Goal: Information Seeking & Learning: Find specific fact

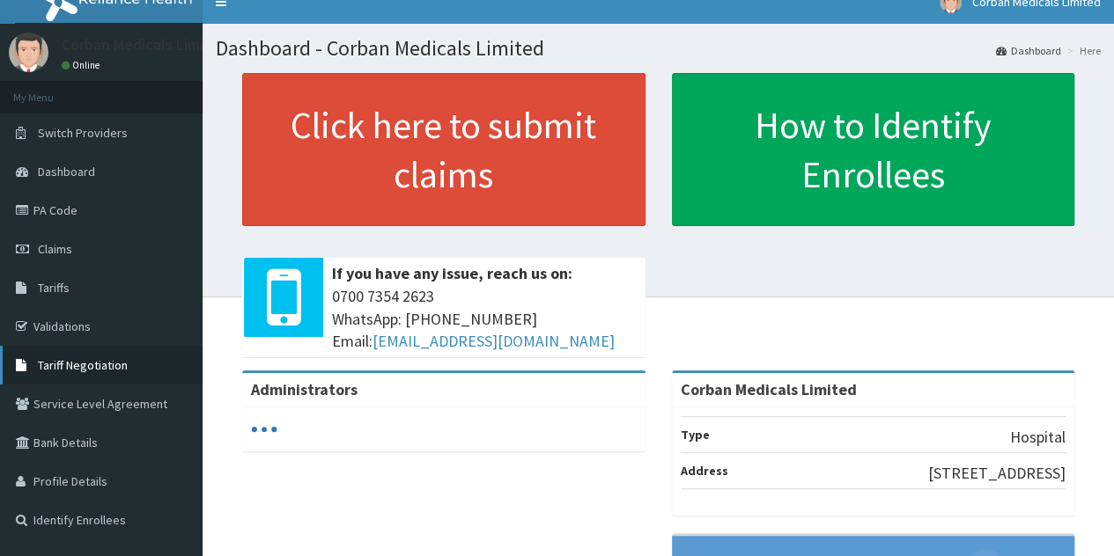
scroll to position [62, 0]
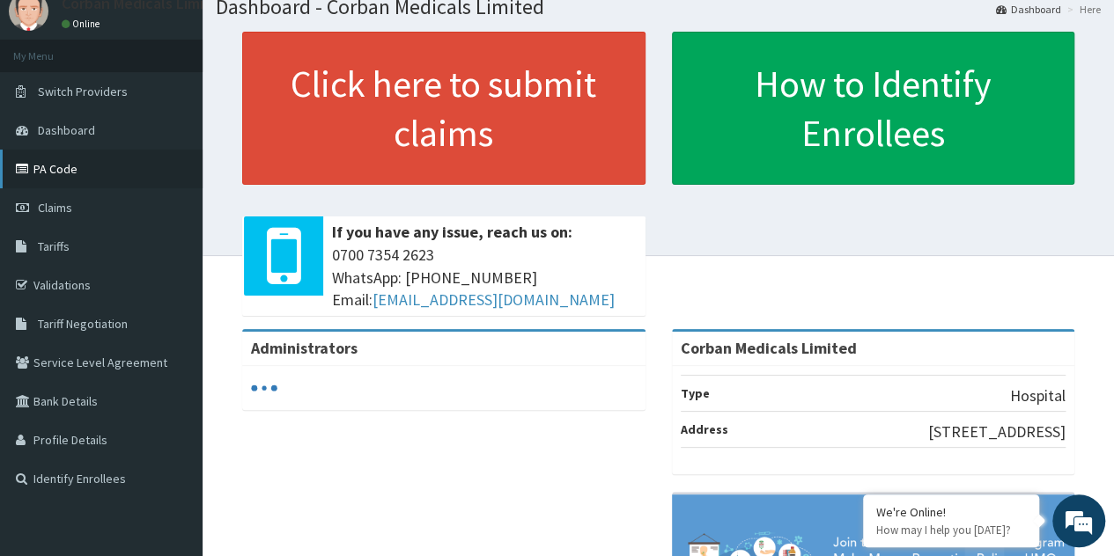
click at [113, 154] on link "PA Code" at bounding box center [101, 169] width 202 height 39
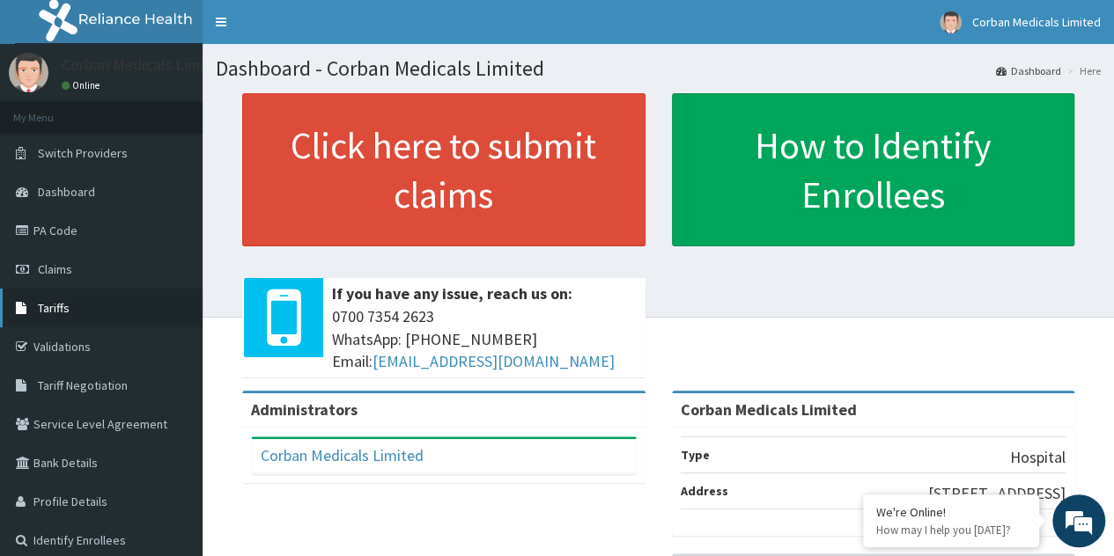
click at [80, 296] on link "Tariffs" at bounding box center [101, 308] width 202 height 39
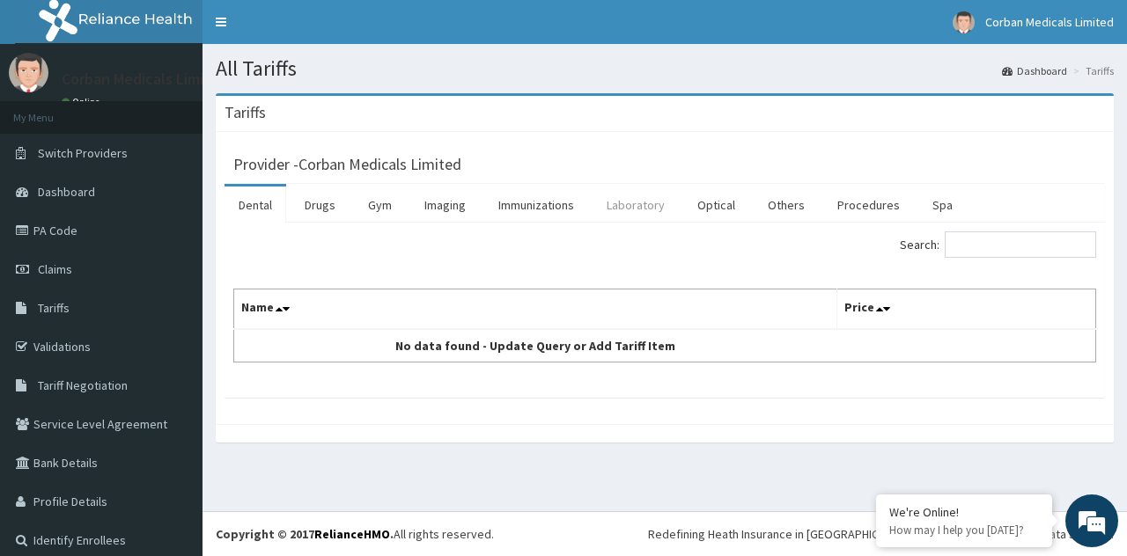
click at [663, 207] on link "Laboratory" at bounding box center [635, 205] width 86 height 37
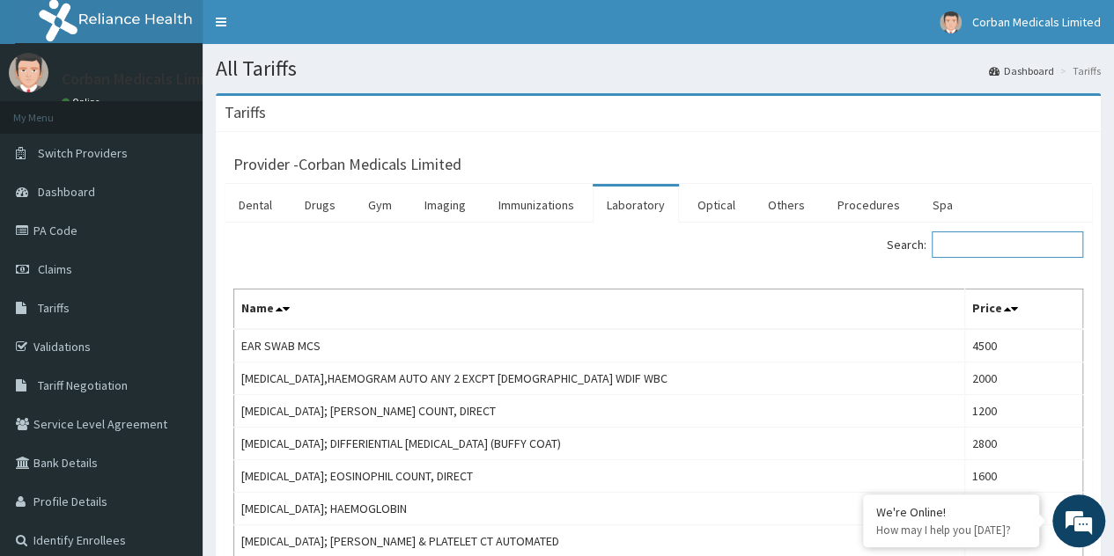
click at [959, 245] on input "Search:" at bounding box center [1006, 245] width 151 height 26
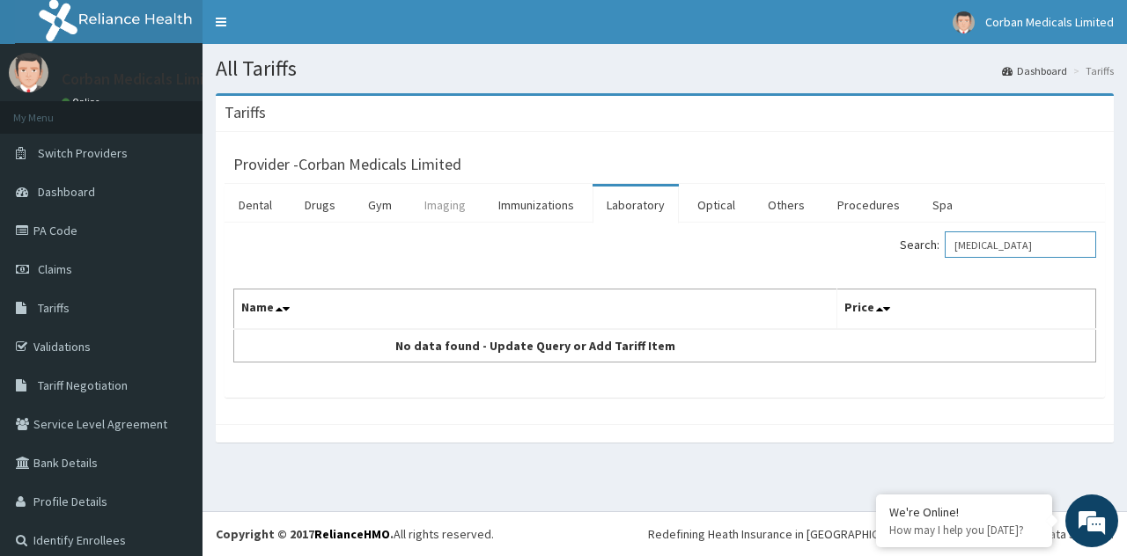
type input "ecg"
click at [437, 217] on link "Imaging" at bounding box center [445, 205] width 70 height 37
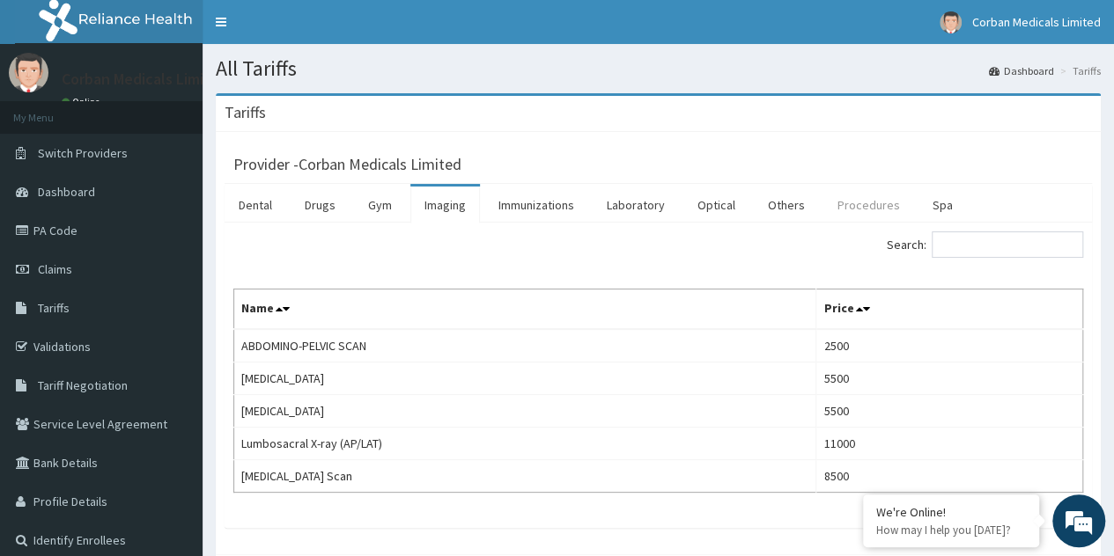
click at [854, 222] on link "Procedures" at bounding box center [868, 205] width 91 height 37
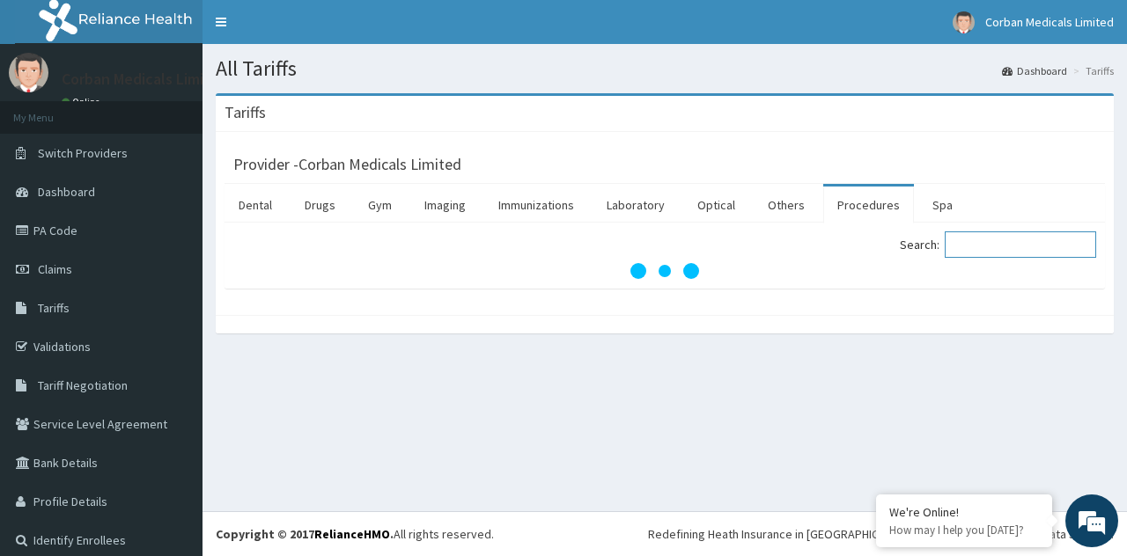
click at [1017, 237] on input "Search:" at bounding box center [1020, 245] width 151 height 26
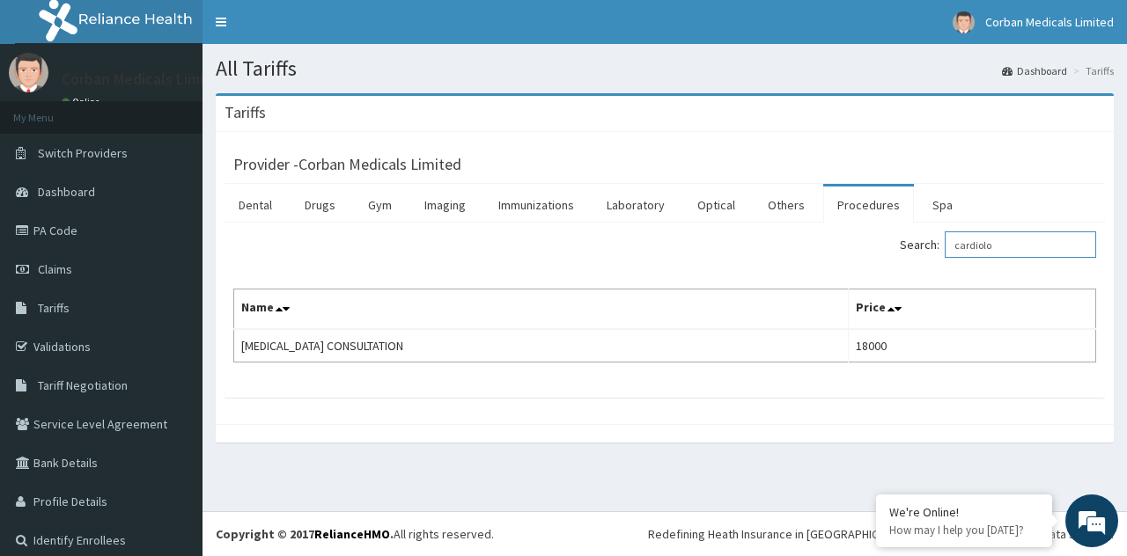
type input "cardiolo"
click at [632, 202] on link "Laboratory" at bounding box center [635, 205] width 86 height 37
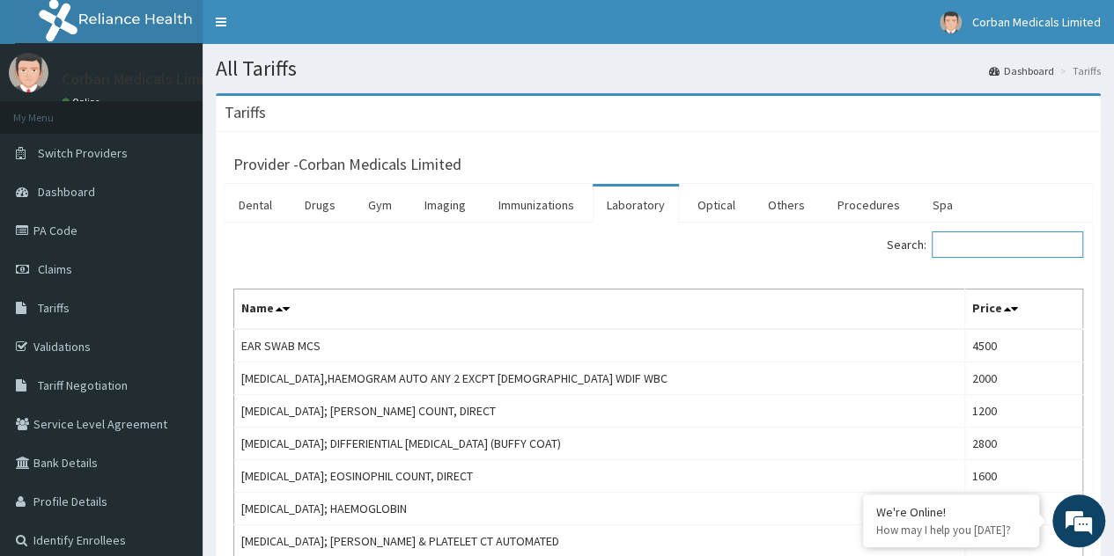
click at [974, 254] on input "Search:" at bounding box center [1006, 245] width 151 height 26
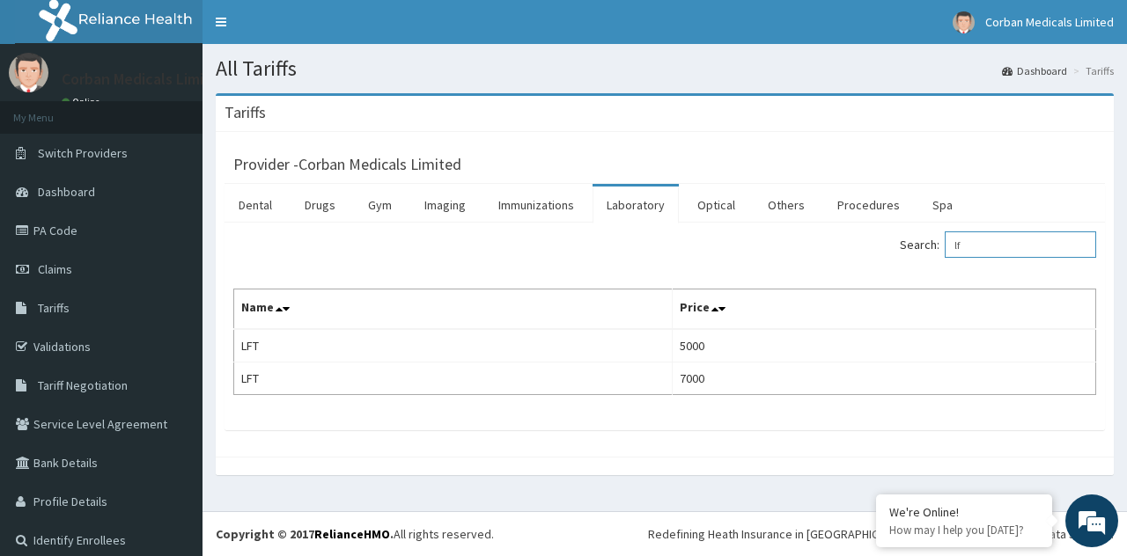
type input "l"
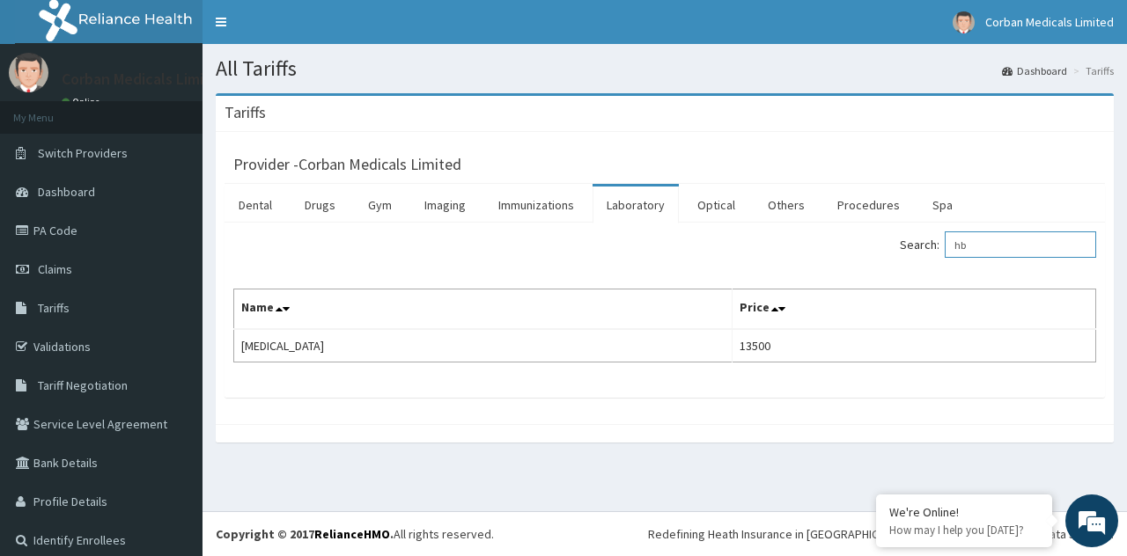
type input "h"
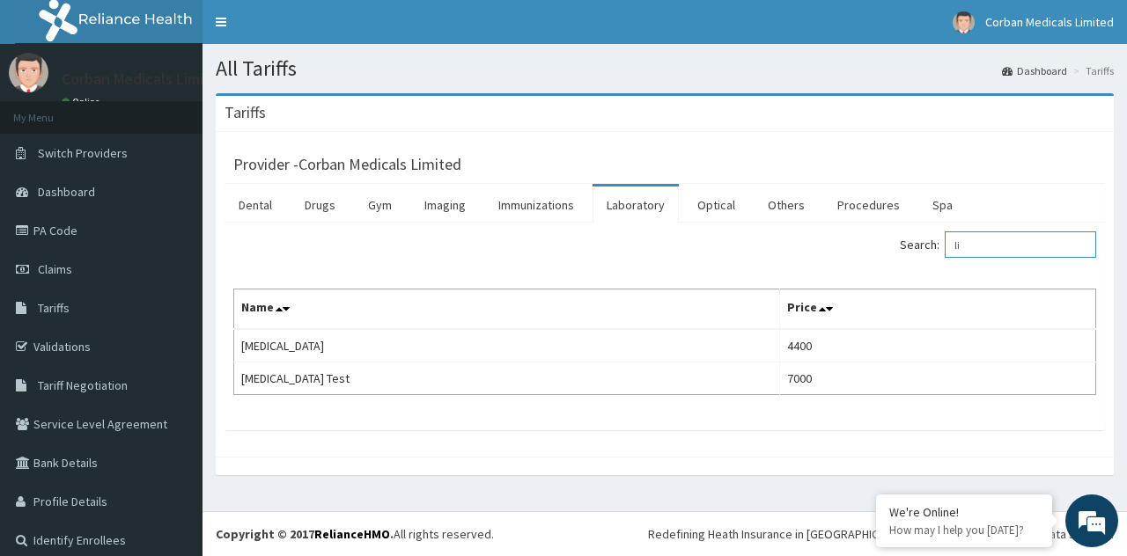
type input "l"
type input "e/u"
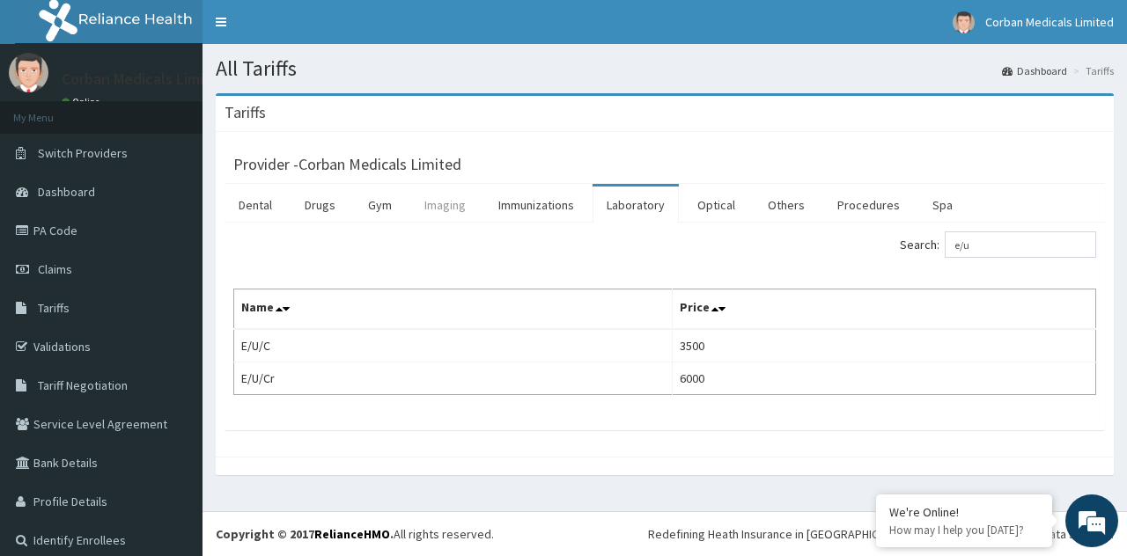
click at [460, 217] on link "Imaging" at bounding box center [445, 205] width 70 height 37
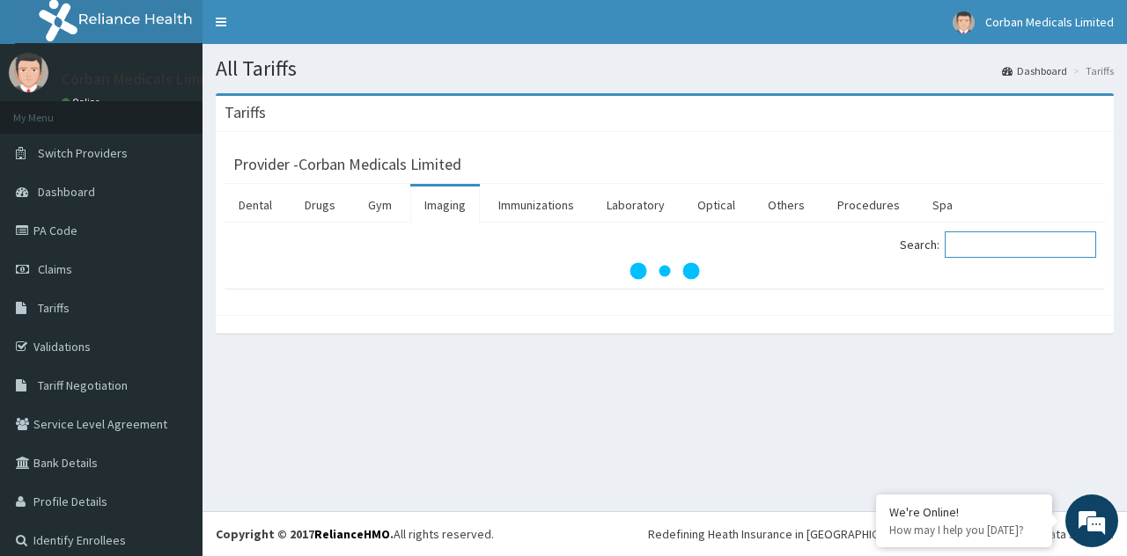
click at [977, 245] on input "Search:" at bounding box center [1020, 245] width 151 height 26
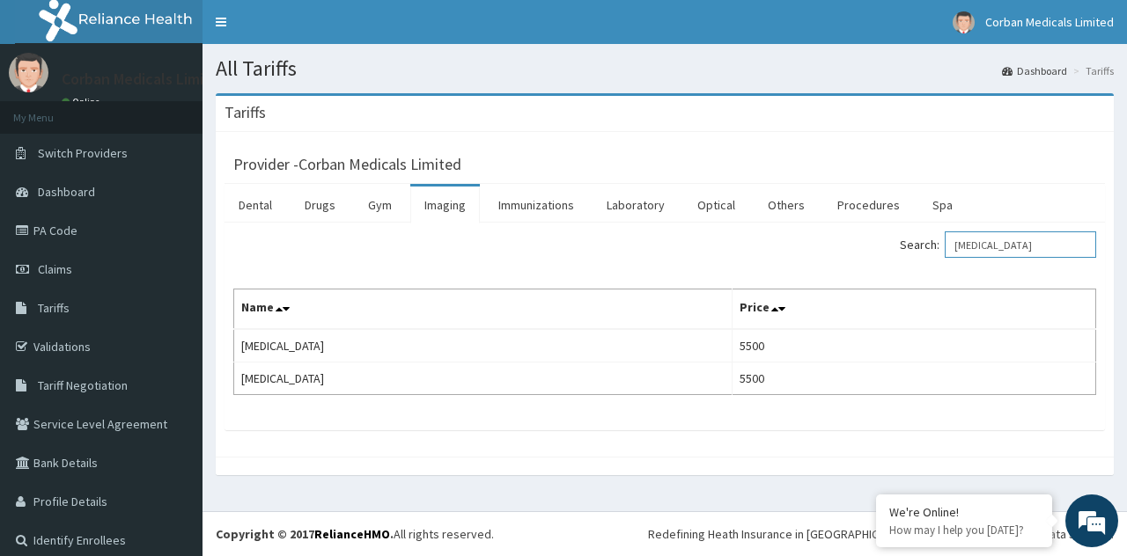
type input "ecg"
